Goal: Task Accomplishment & Management: Manage account settings

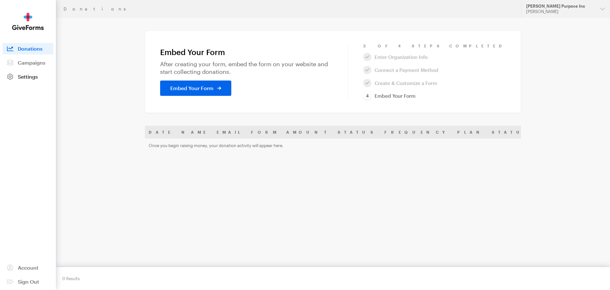
click at [28, 78] on span "Settings" at bounding box center [28, 76] width 20 height 6
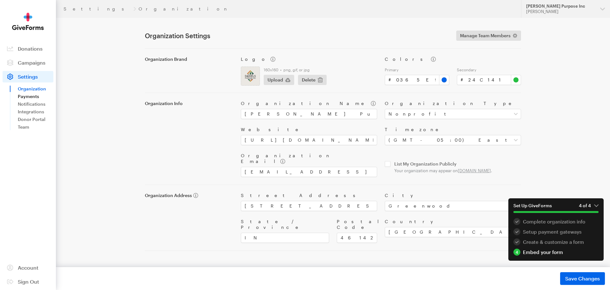
click at [27, 95] on link "Payments" at bounding box center [36, 97] width 36 height 8
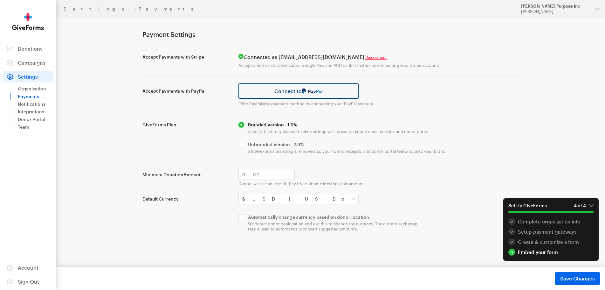
click at [280, 89] on link "Connect to" at bounding box center [298, 90] width 120 height 15
